Goal: Task Accomplishment & Management: Use online tool/utility

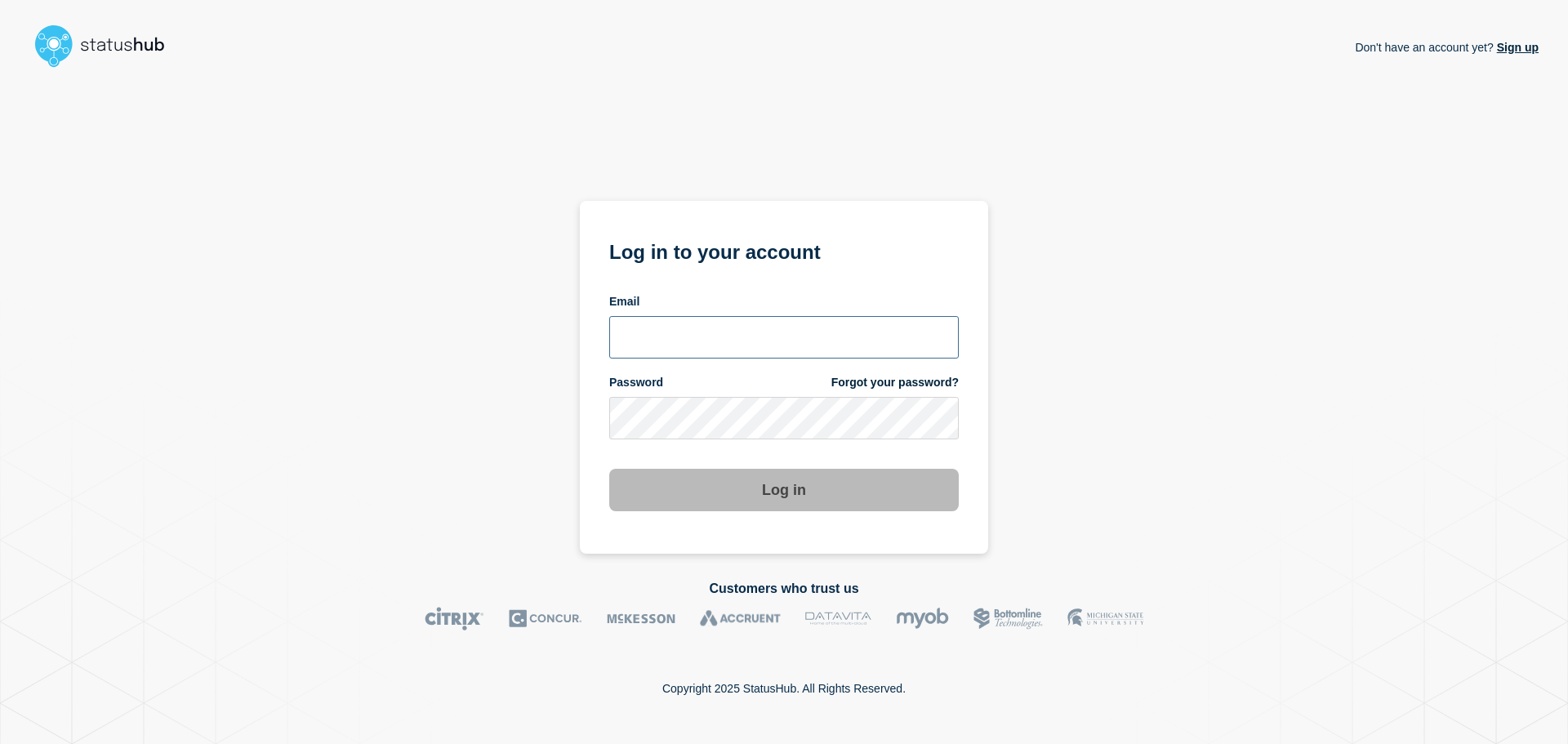
type input "[EMAIL_ADDRESS][DOMAIN_NAME]"
click at [820, 494] on button "Log in" at bounding box center [784, 489] width 349 height 42
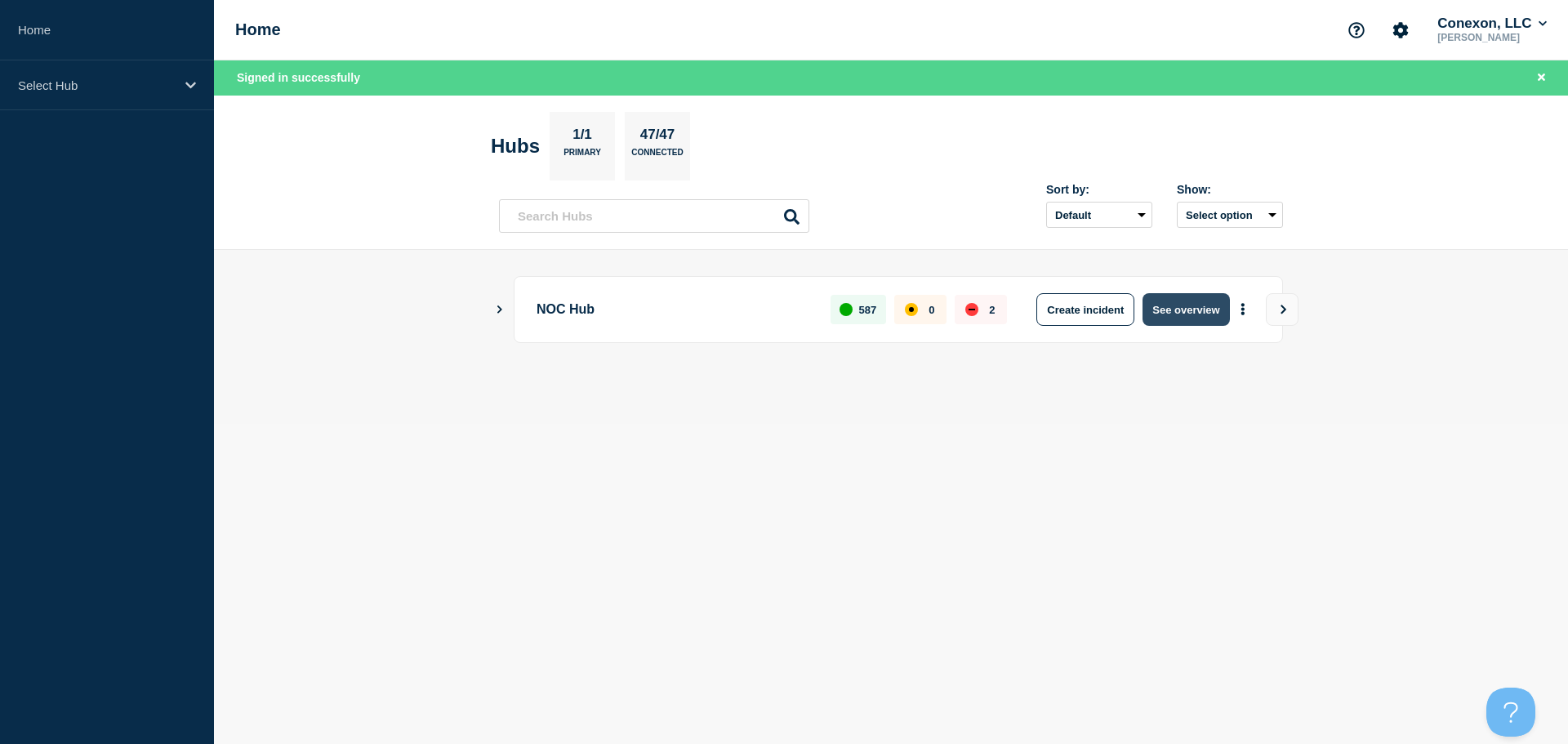
click at [1193, 302] on button "See overview" at bounding box center [1186, 309] width 86 height 33
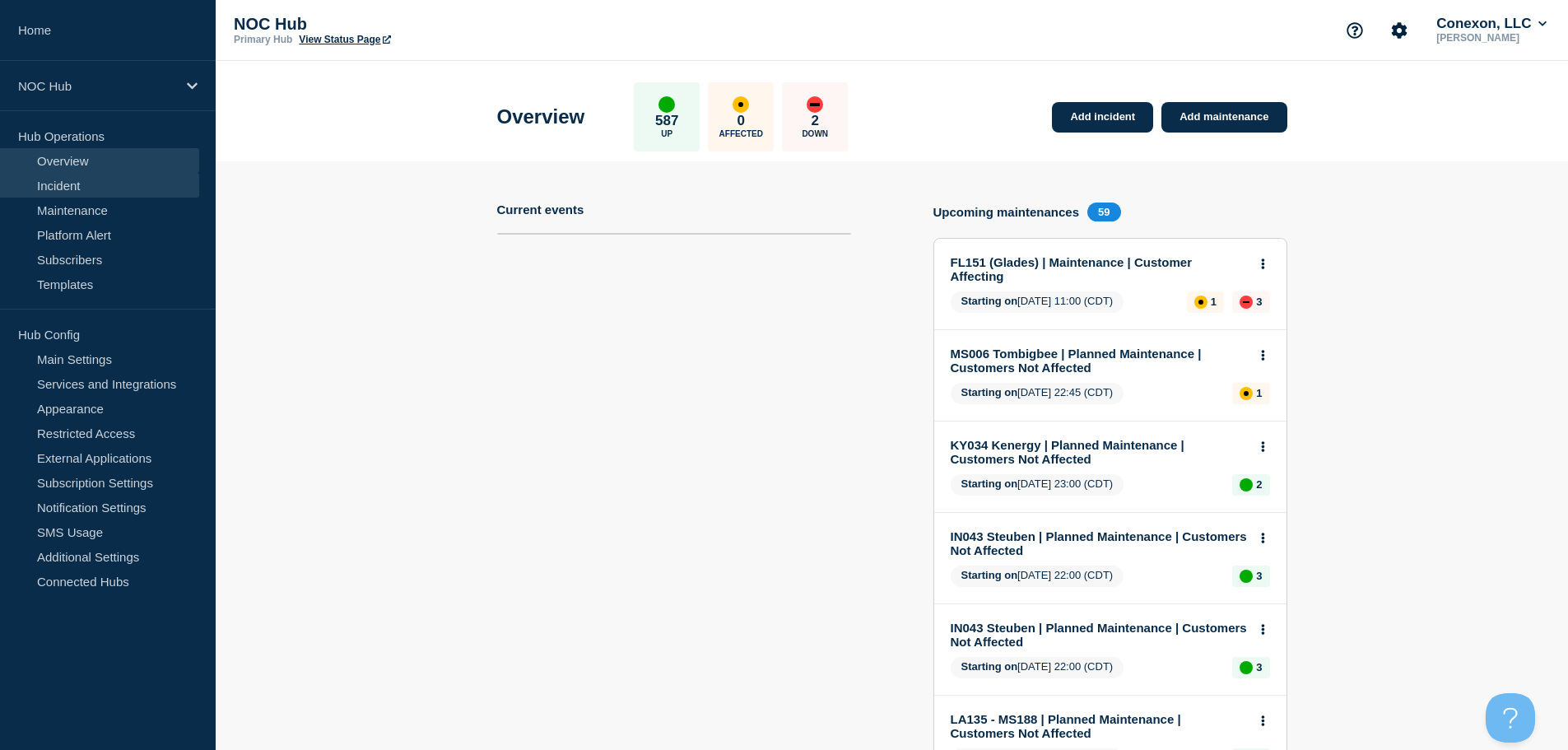
click at [98, 182] on link "Incident" at bounding box center [99, 185] width 199 height 24
